Goal: Information Seeking & Learning: Learn about a topic

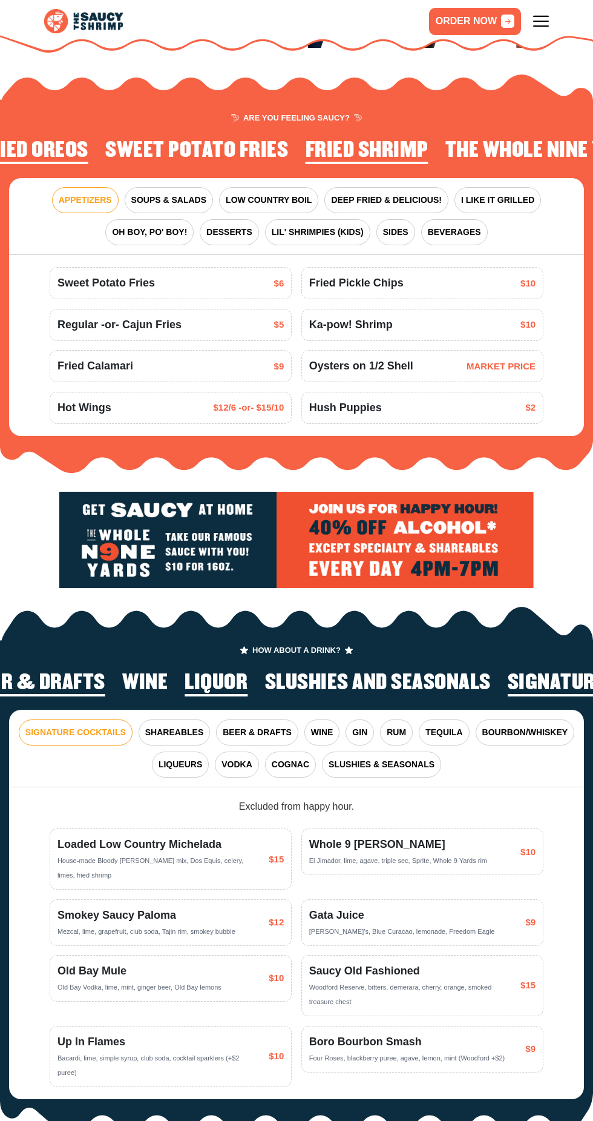
scroll to position [1000, 0]
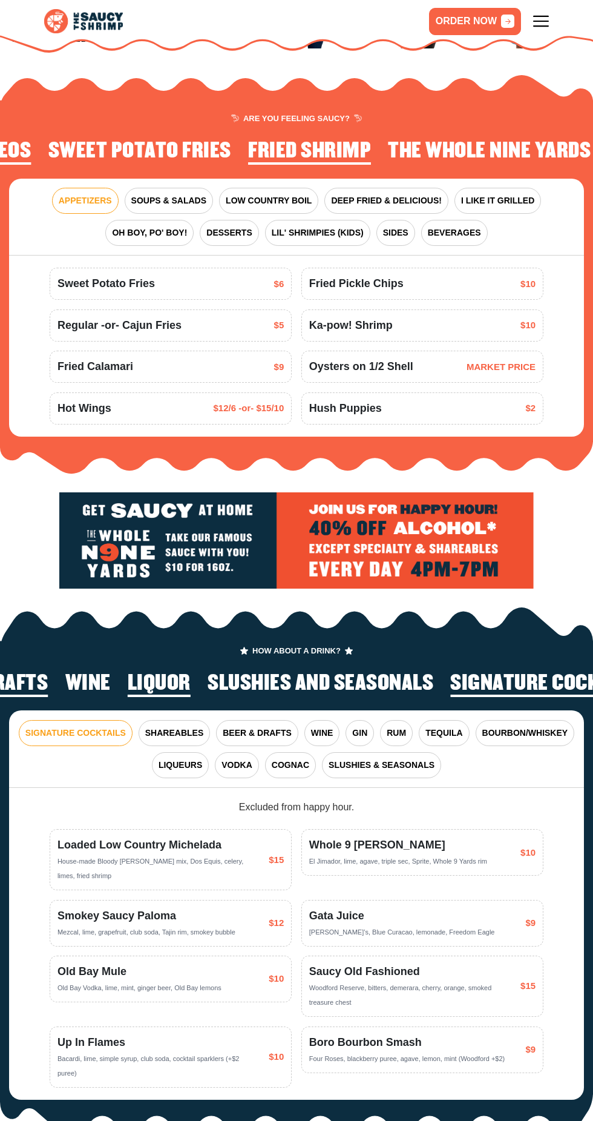
click at [567, 31] on div "ORDER NOW" at bounding box center [296, 26] width 593 height 53
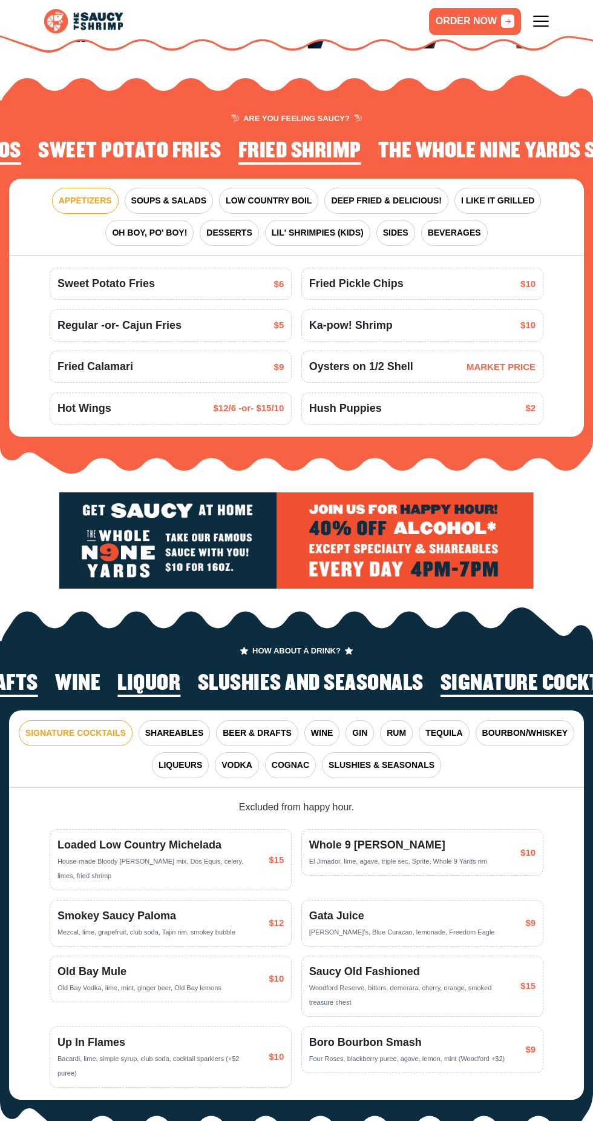
click at [541, 26] on icon at bounding box center [541, 21] width 16 height 16
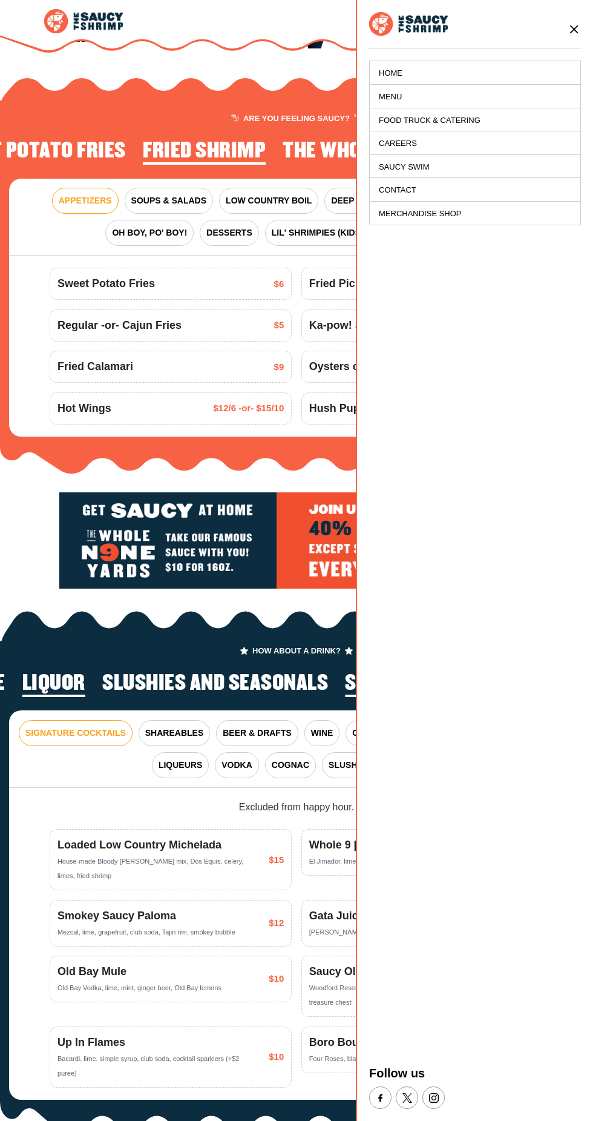
click at [475, 155] on link "Saucy Swim" at bounding box center [475, 167] width 211 height 24
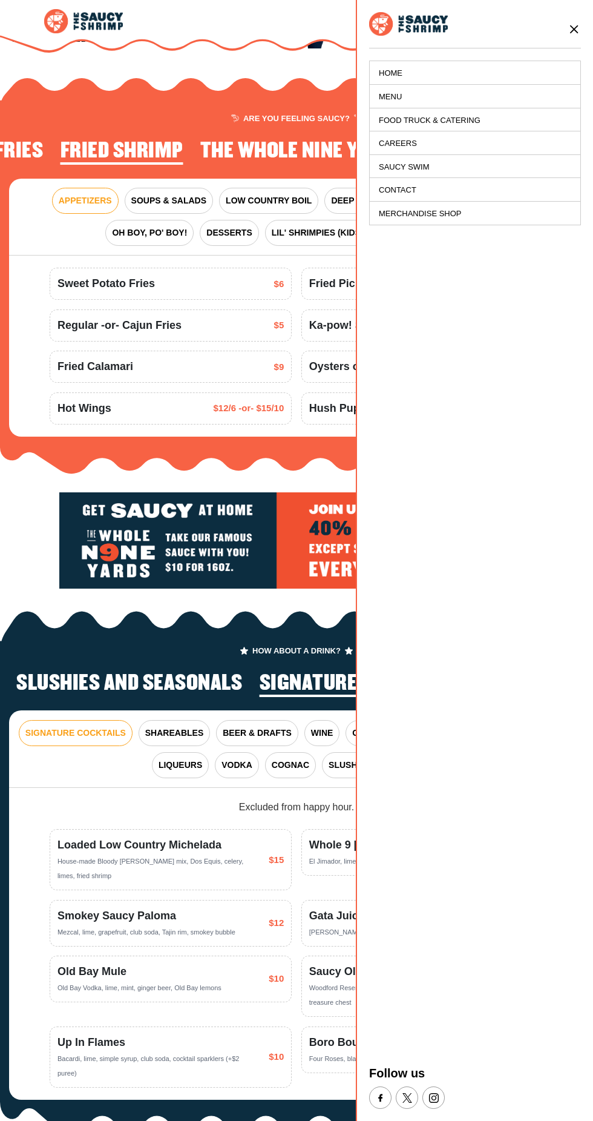
click at [457, 149] on link "Careers" at bounding box center [475, 143] width 211 height 24
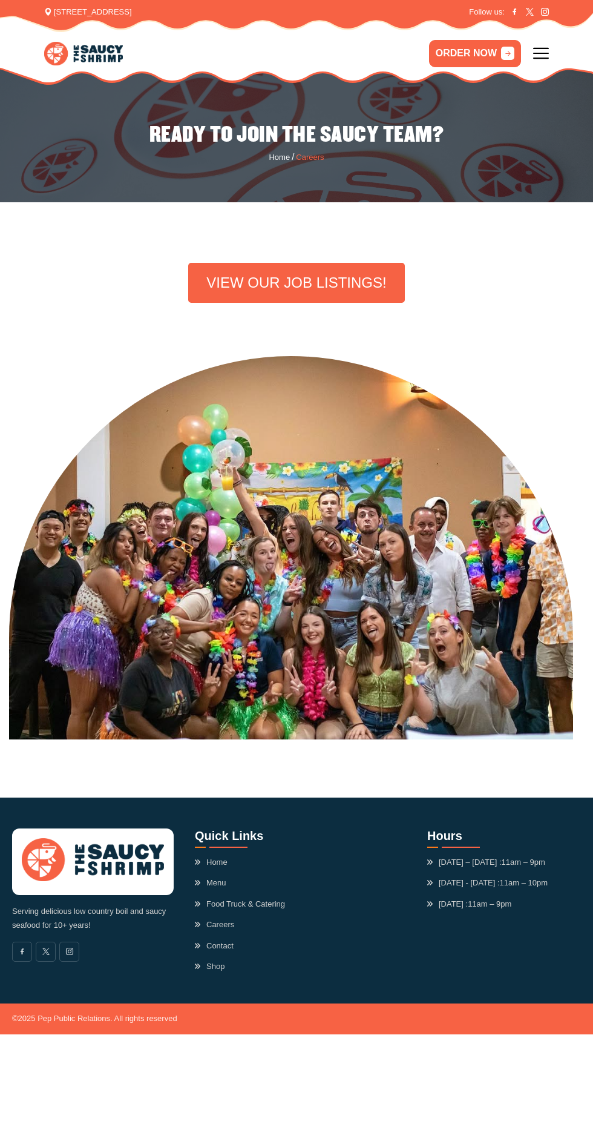
click at [335, 279] on link "VIEW OUR JOB LISTINGS!" at bounding box center [296, 283] width 216 height 40
